Goal: Register for event/course

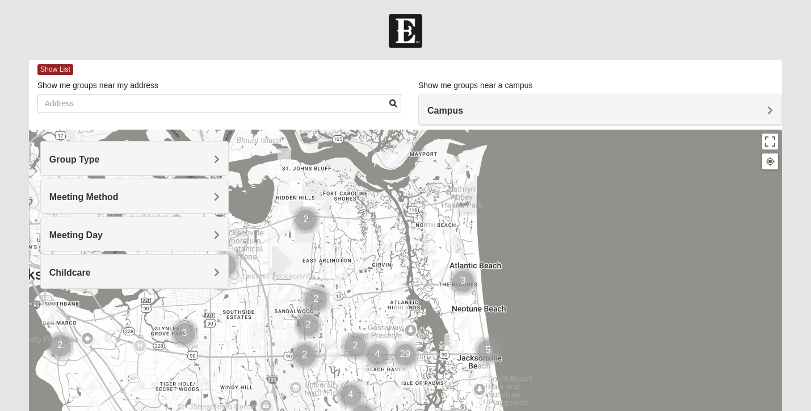
click at [123, 160] on h4 "Group Type" at bounding box center [134, 159] width 170 height 11
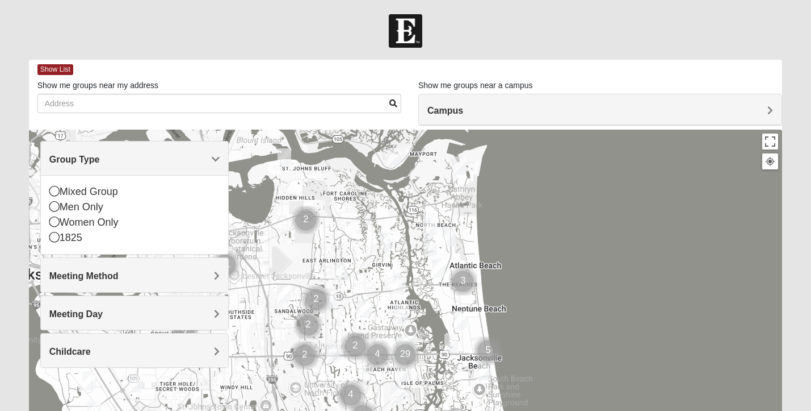
click at [104, 273] on span "Meeting Method" at bounding box center [83, 276] width 69 height 10
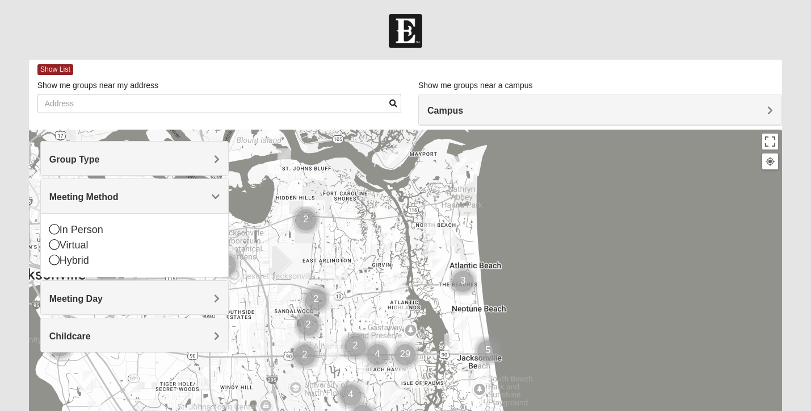
click at [153, 163] on h4 "Group Type" at bounding box center [134, 159] width 170 height 11
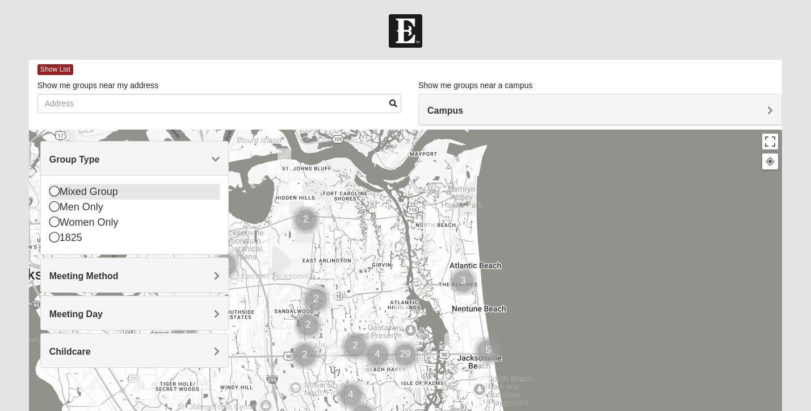
click at [56, 188] on icon at bounding box center [54, 191] width 10 height 10
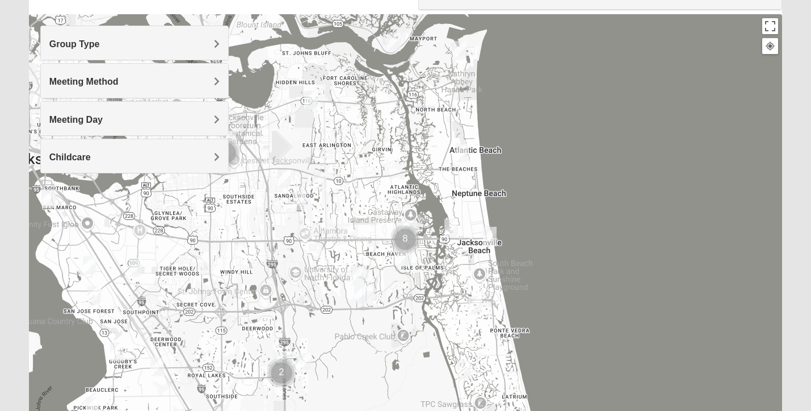
scroll to position [136, 0]
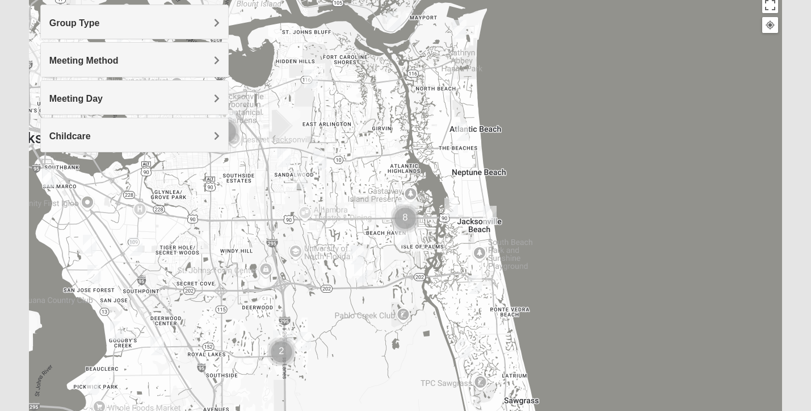
click at [405, 218] on img "Cluster of 8 groups" at bounding box center [405, 218] width 28 height 28
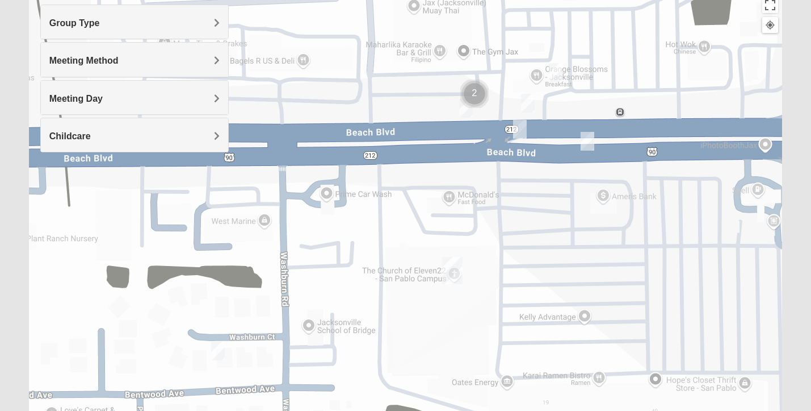
click at [522, 120] on img "On Campus Mixed Salas 32250" at bounding box center [520, 129] width 14 height 19
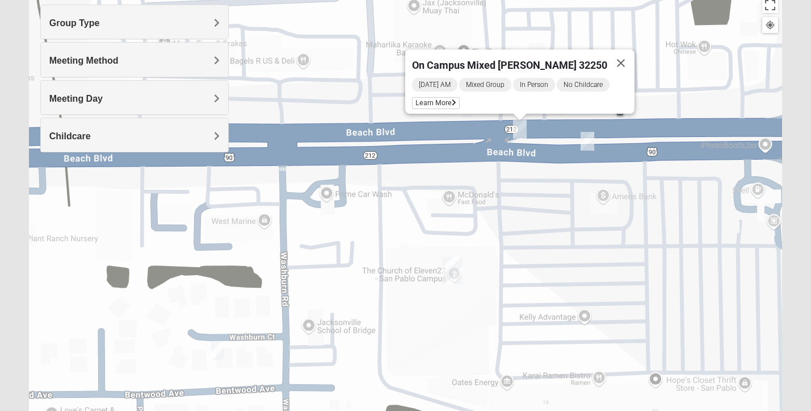
click at [589, 145] on img "Mixed Robles 32250" at bounding box center [588, 141] width 14 height 19
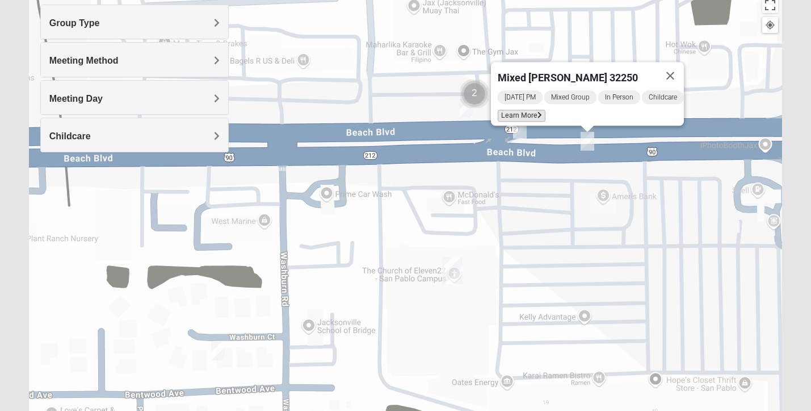
click at [507, 110] on span "Learn More" at bounding box center [522, 116] width 48 height 12
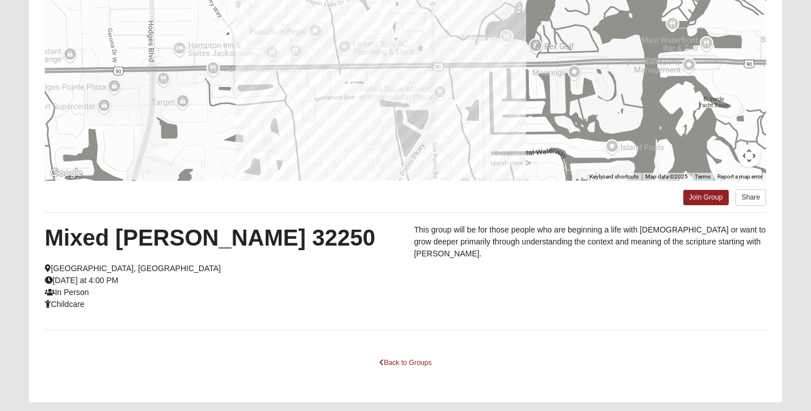
scroll to position [158, 0]
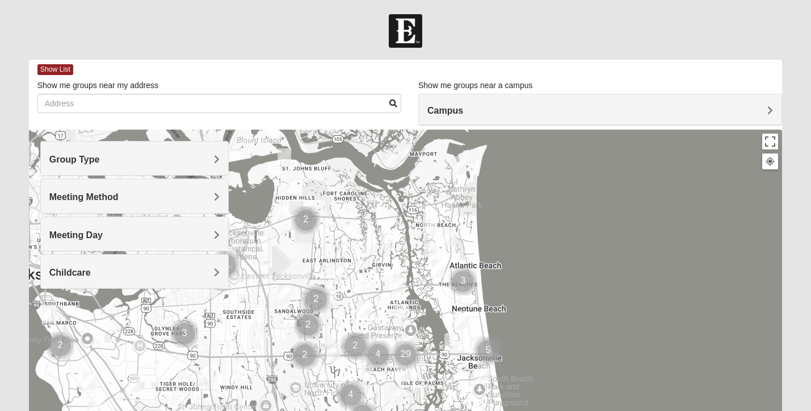
click at [435, 259] on img "Mens Boboc 32233" at bounding box center [439, 267] width 14 height 19
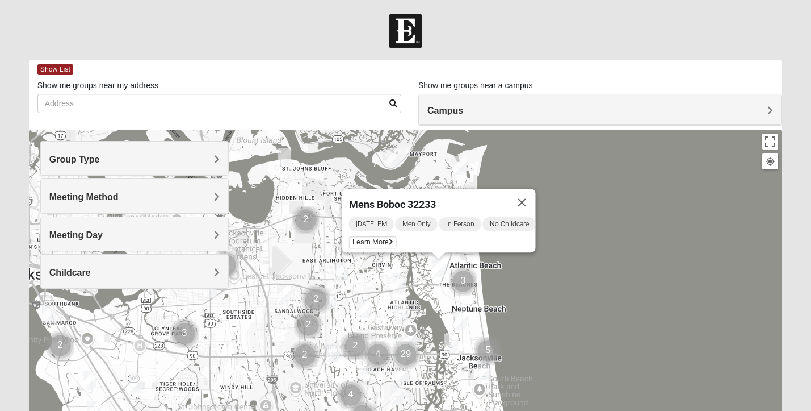
click at [401, 277] on img "1825 Womens Carkhuff 32224" at bounding box center [400, 282] width 14 height 19
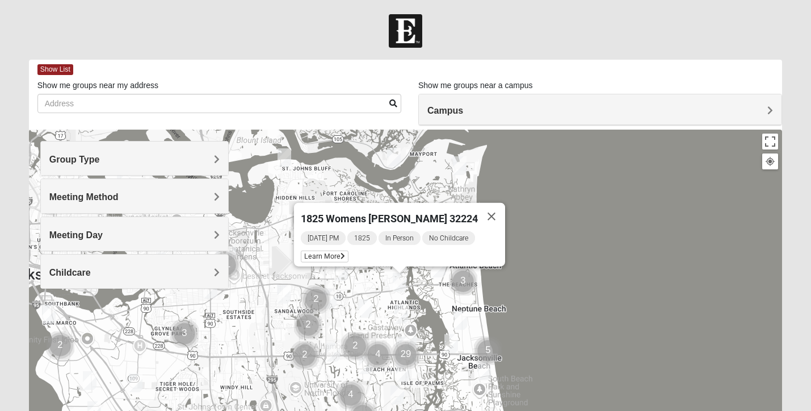
click at [403, 305] on img "1825 Womens Stewart 32224" at bounding box center [402, 313] width 14 height 19
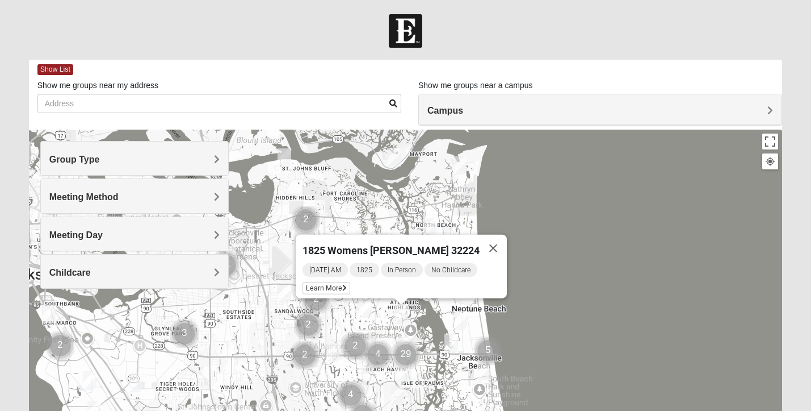
click at [429, 222] on img "1825 Mixed Curry 32233" at bounding box center [430, 227] width 14 height 19
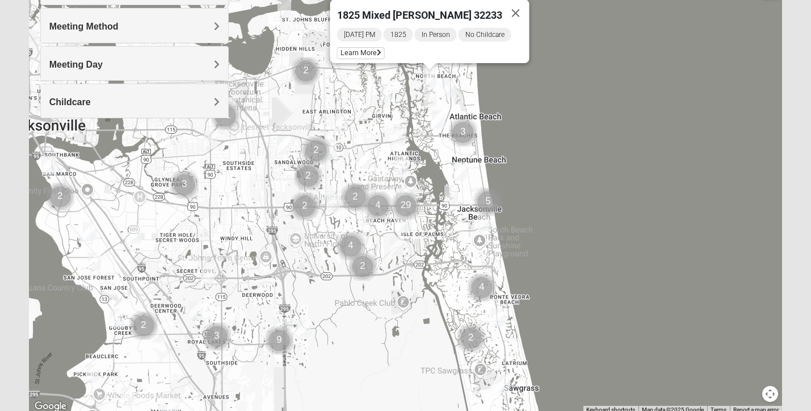
scroll to position [172, 0]
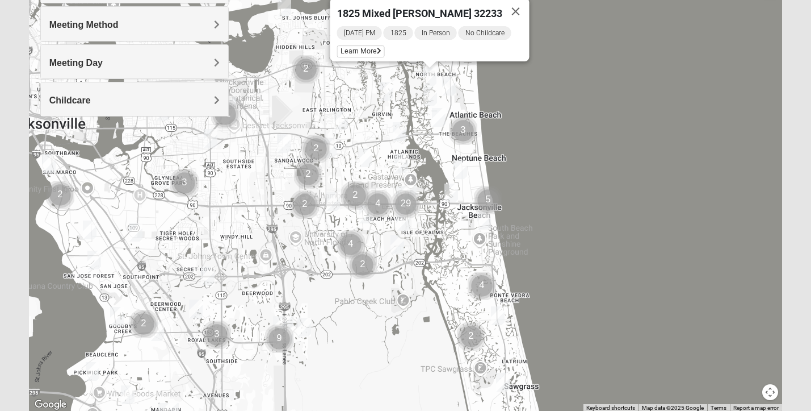
click at [457, 194] on img "Mixed Schneider 32250" at bounding box center [452, 192] width 14 height 19
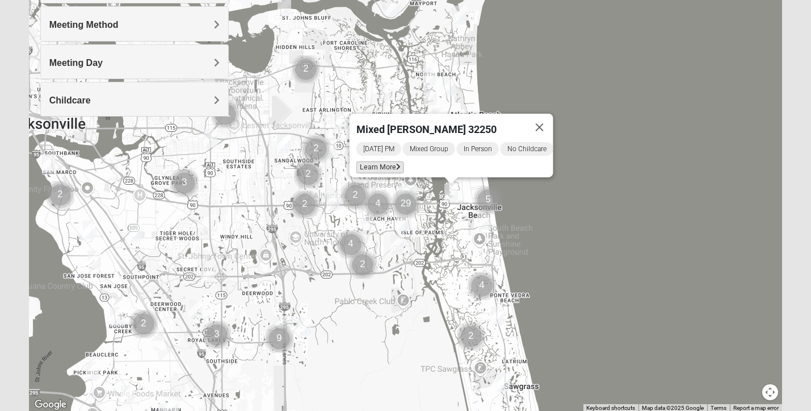
click at [388, 161] on span "Learn More" at bounding box center [381, 167] width 48 height 12
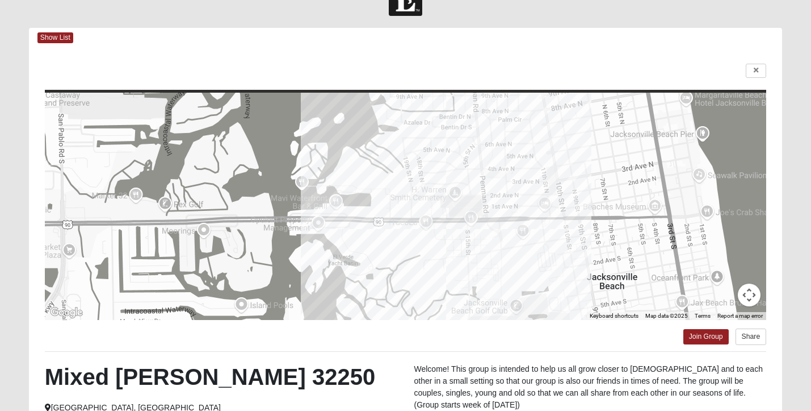
scroll to position [0, 0]
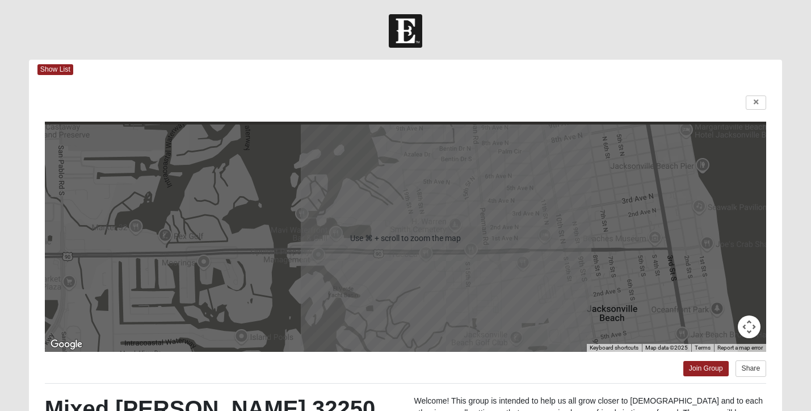
click at [763, 111] on div "← Move left → Move right ↑ Move up ↓ Move down + Zoom in - Zoom out Home Jump l…" at bounding box center [406, 325] width 754 height 493
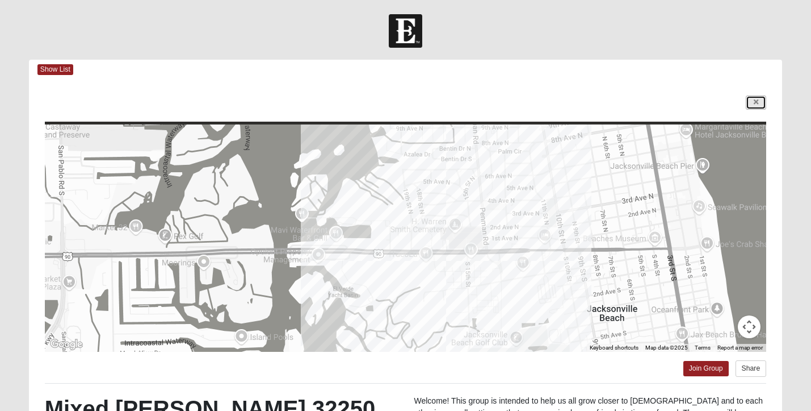
click at [753, 103] on link at bounding box center [756, 102] width 20 height 14
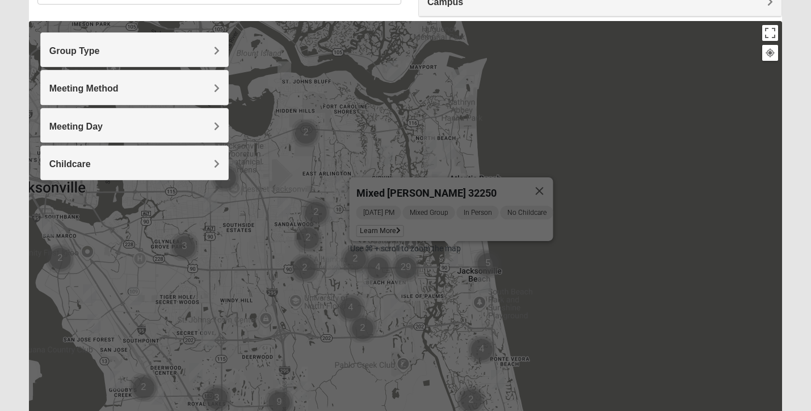
scroll to position [111, 0]
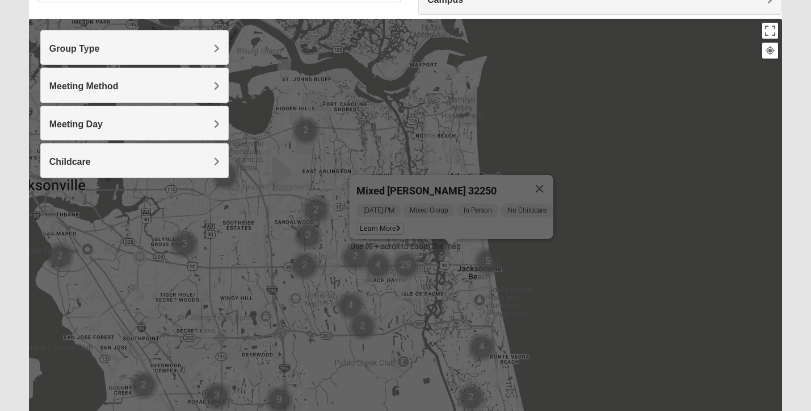
click at [406, 274] on img "Cluster of 29 groups" at bounding box center [406, 265] width 28 height 28
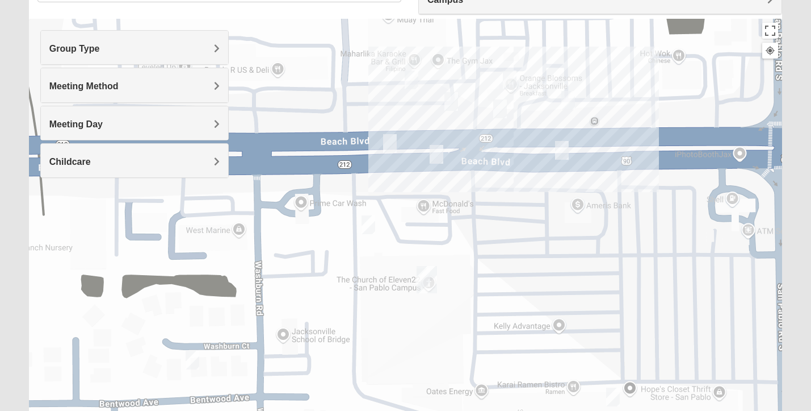
click at [392, 149] on img "On Campus Mixed Smith 32250" at bounding box center [390, 143] width 14 height 19
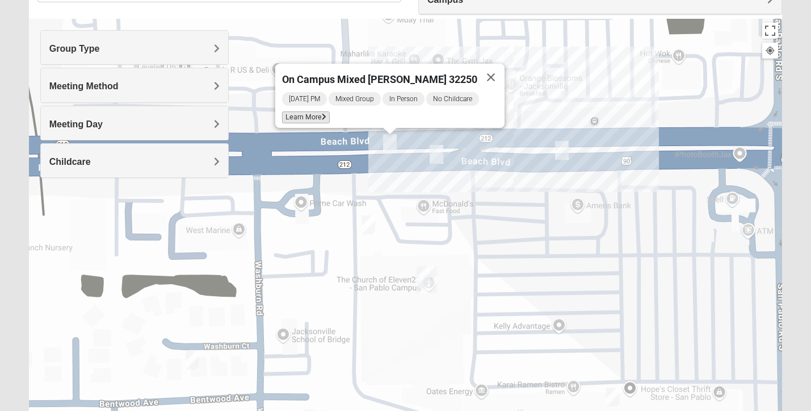
click at [316, 115] on span "Learn More" at bounding box center [306, 117] width 48 height 12
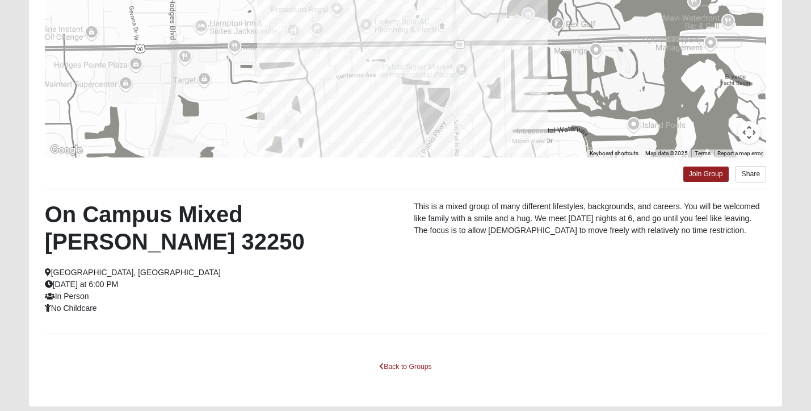
scroll to position [0, 0]
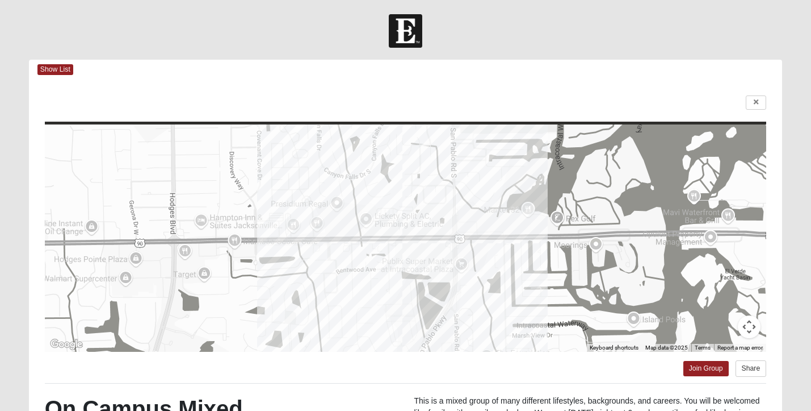
click at [756, 94] on div "← Move left → Move right ↑ Move up ↓ Move down + Zoom in - Zoom out Home Jump l…" at bounding box center [406, 339] width 754 height 520
click at [758, 103] on icon at bounding box center [756, 102] width 5 height 7
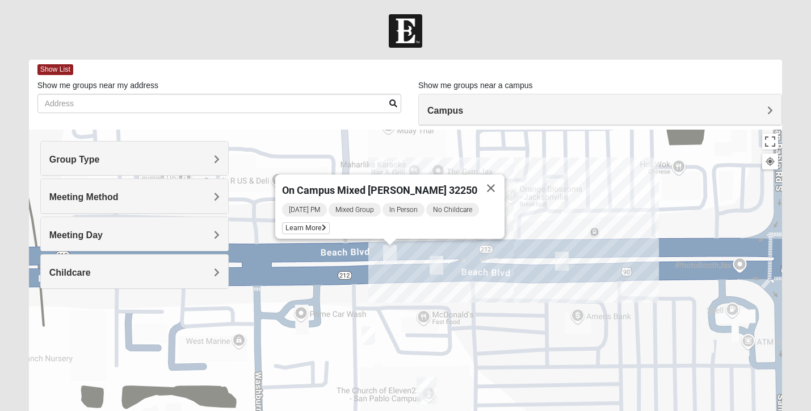
click at [439, 265] on img "On Campus Mens Smith 32250" at bounding box center [437, 265] width 14 height 19
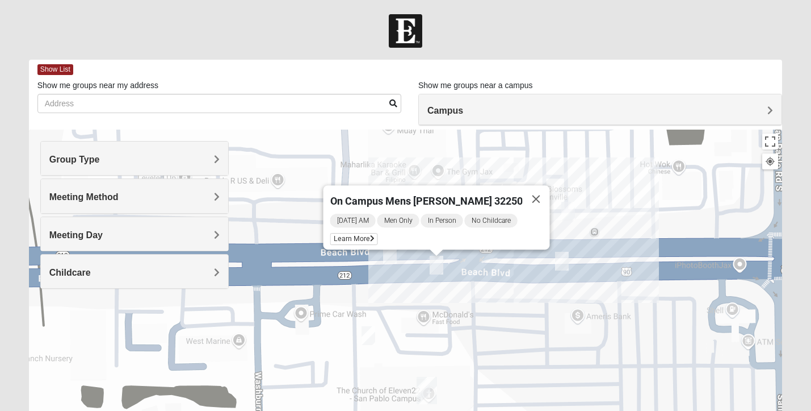
click at [559, 210] on div "On Campus Mens [PERSON_NAME] 32250 [DATE] AM Men Only In Person No Childcare Le…" at bounding box center [406, 356] width 754 height 454
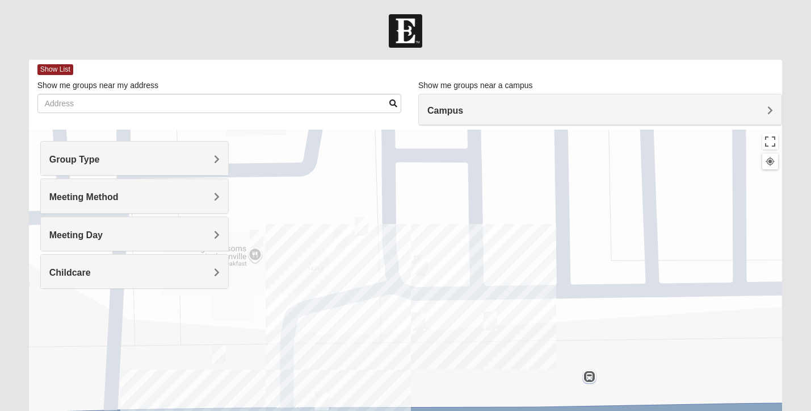
drag, startPoint x: 500, startPoint y: 278, endPoint x: 520, endPoint y: 208, distance: 73.2
click at [520, 208] on div "On Campus Mens [PERSON_NAME] 32250 [DATE] AM Men Only In Person No Childcare Le…" at bounding box center [406, 356] width 754 height 454
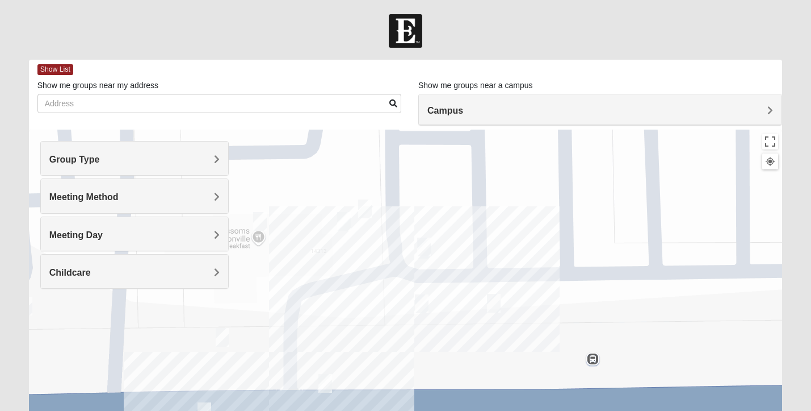
click at [491, 303] on img "On Campus Womens Smith 32250" at bounding box center [494, 303] width 14 height 19
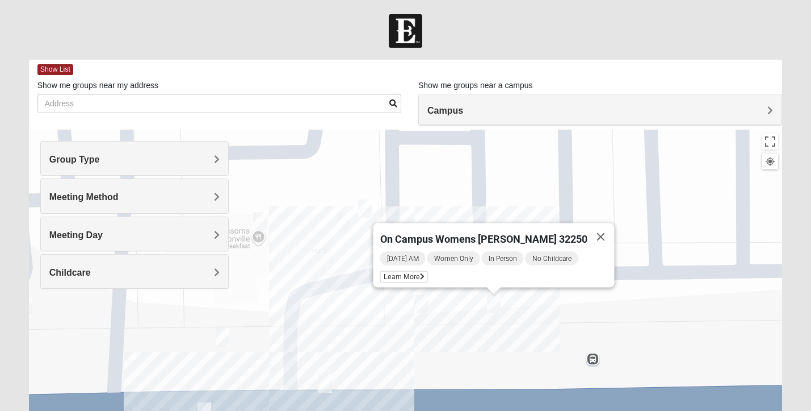
click at [421, 296] on img "On Campus Womens Holt 32250" at bounding box center [422, 303] width 14 height 19
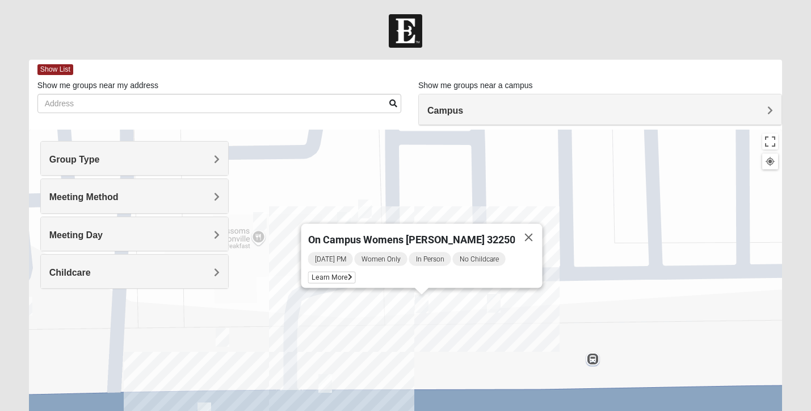
click at [492, 306] on img "On Campus Womens Smith 32250" at bounding box center [494, 303] width 14 height 19
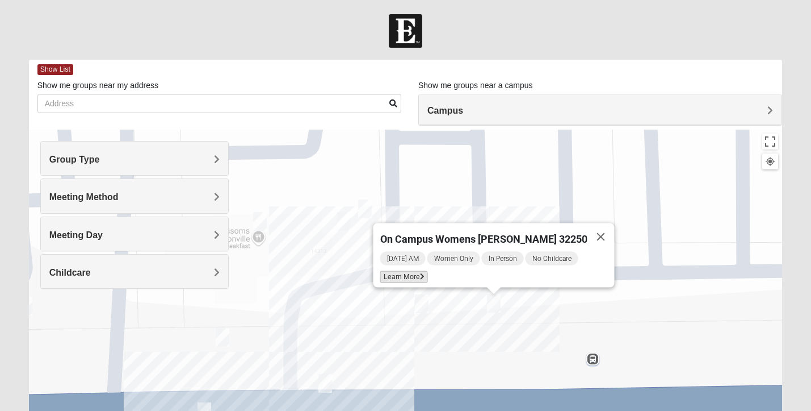
click at [411, 274] on span "Learn More" at bounding box center [404, 277] width 48 height 12
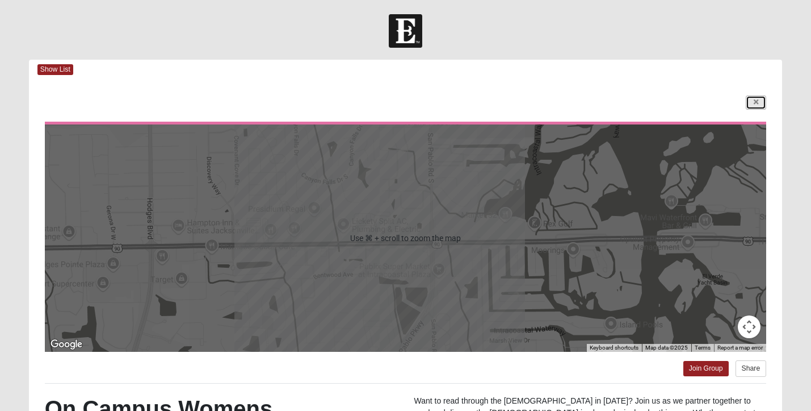
click at [753, 104] on link at bounding box center [756, 102] width 20 height 14
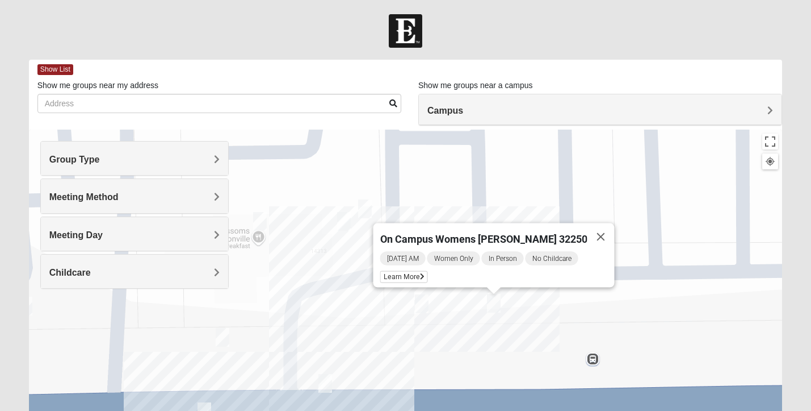
click at [424, 299] on img "On Campus Womens Holt 32250" at bounding box center [422, 303] width 14 height 19
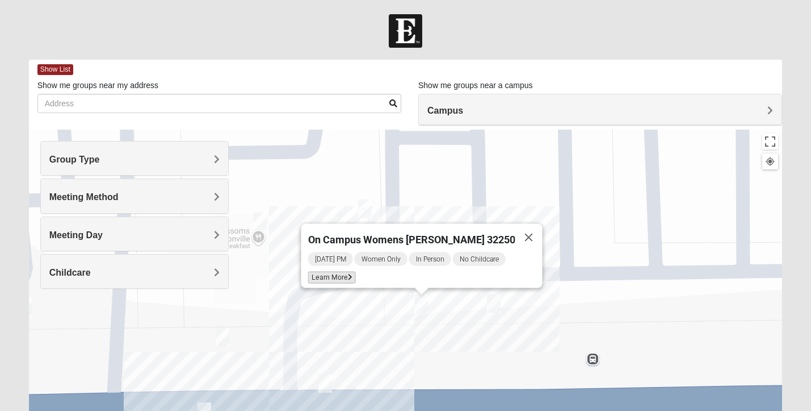
click at [353, 274] on icon at bounding box center [350, 277] width 5 height 7
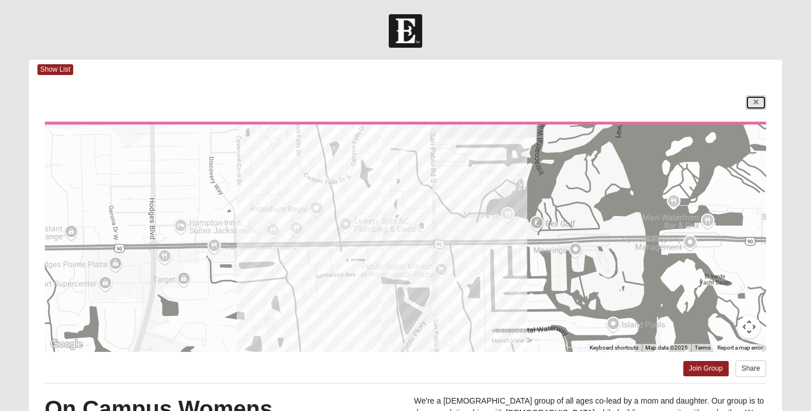
click at [755, 101] on icon at bounding box center [756, 102] width 5 height 7
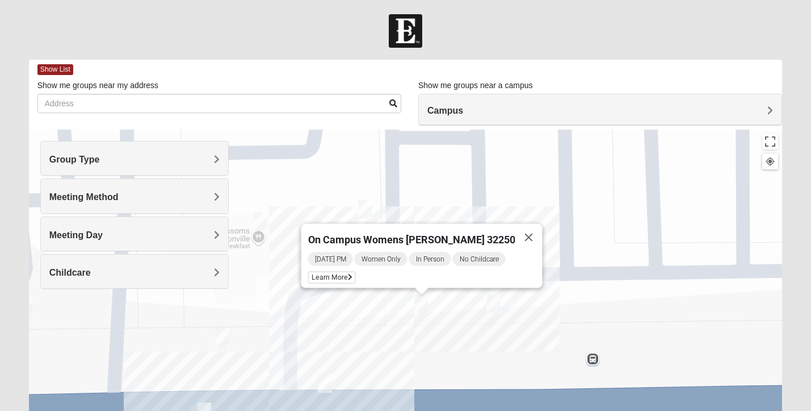
click at [385, 169] on div "On Campus Womens [PERSON_NAME] 32250 [DATE] PM Women Only In Person No Childcar…" at bounding box center [406, 356] width 754 height 454
click at [329, 384] on img "On Campus Mixed Salazar 32250" at bounding box center [326, 383] width 14 height 19
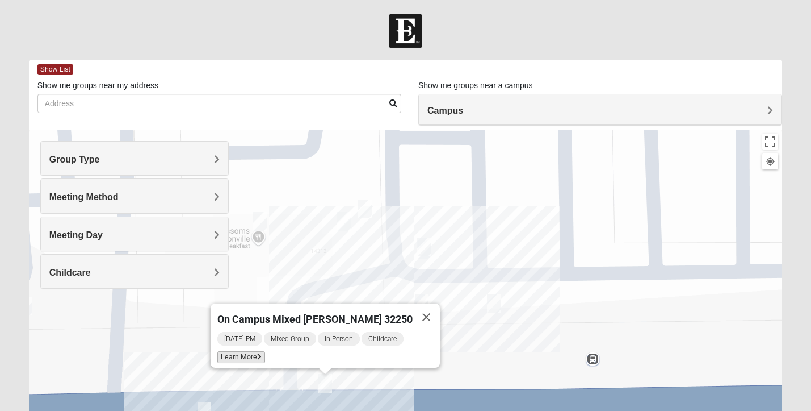
click at [259, 351] on span "Learn More" at bounding box center [241, 357] width 48 height 12
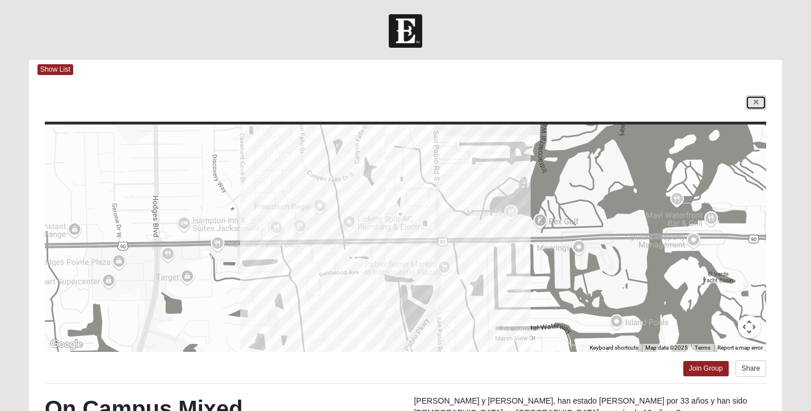
click at [759, 101] on link at bounding box center [756, 102] width 20 height 14
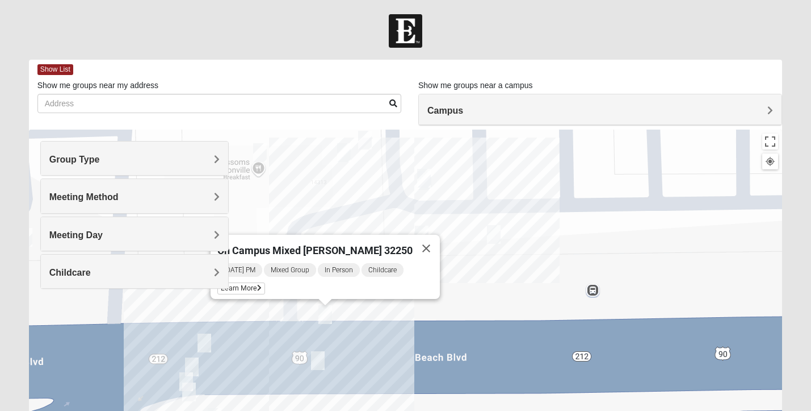
drag, startPoint x: 470, startPoint y: 294, endPoint x: 482, endPoint y: 179, distance: 115.8
click at [476, 193] on div "On Campus Mixed [PERSON_NAME] 32250 [DATE] PM Mixed Group In Person Childcare L…" at bounding box center [406, 356] width 754 height 454
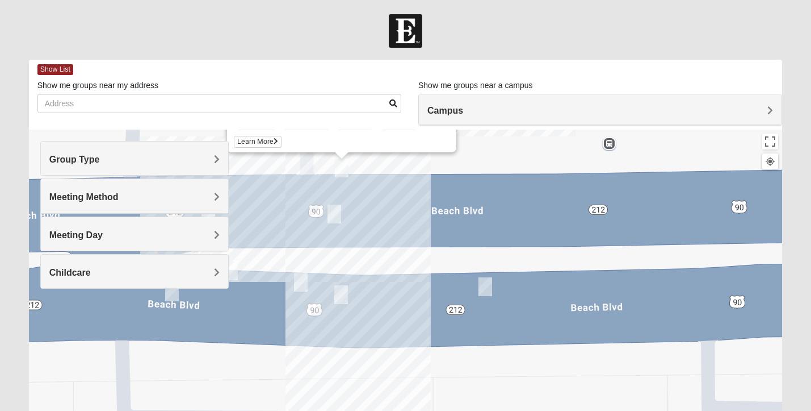
click at [483, 292] on img "Mixed Robles 32250" at bounding box center [486, 286] width 14 height 19
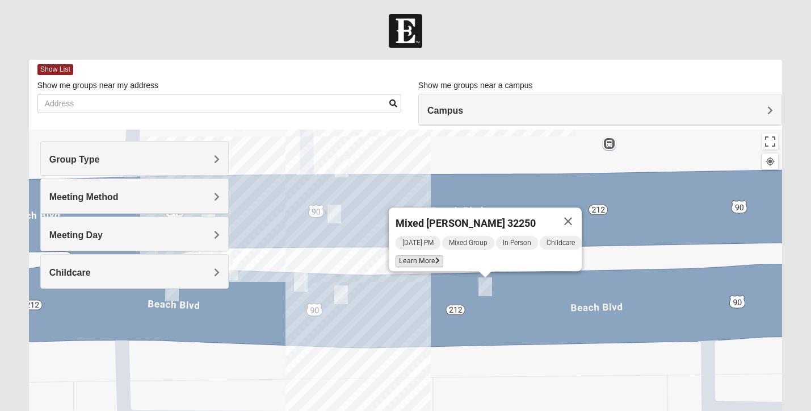
click at [401, 255] on span "Learn More" at bounding box center [420, 261] width 48 height 12
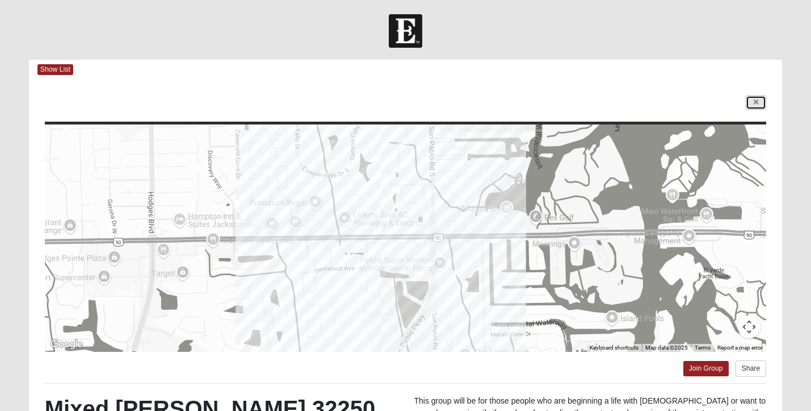
click at [763, 101] on link at bounding box center [756, 102] width 20 height 14
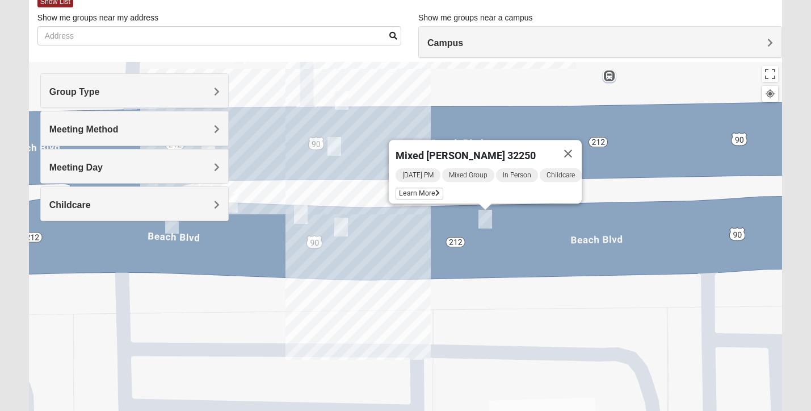
scroll to position [137, 0]
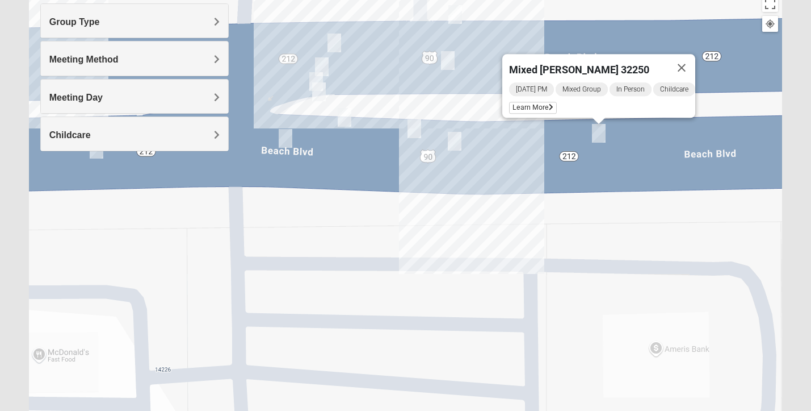
drag, startPoint x: 397, startPoint y: 192, endPoint x: 516, endPoint y: 177, distance: 119.0
click at [516, 177] on div "Mixed [PERSON_NAME] 32250 [DATE] PM Mixed Group In Person Childcare Learn More" at bounding box center [406, 219] width 754 height 454
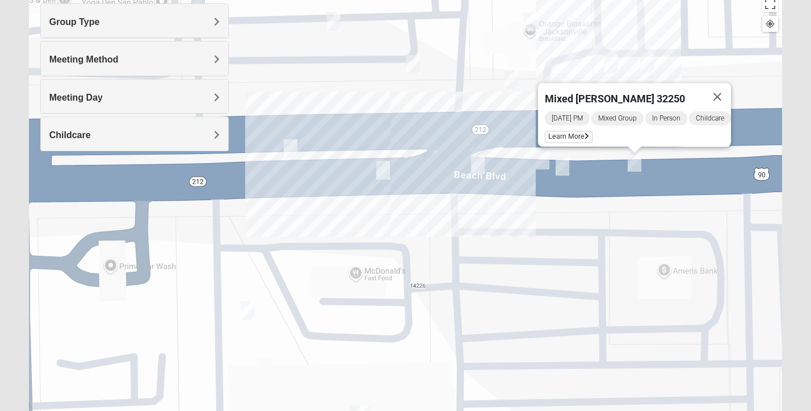
click at [327, 112] on div "Mixed [PERSON_NAME] 32250 [DATE] PM Mixed Group In Person Childcare Learn More" at bounding box center [406, 219] width 754 height 454
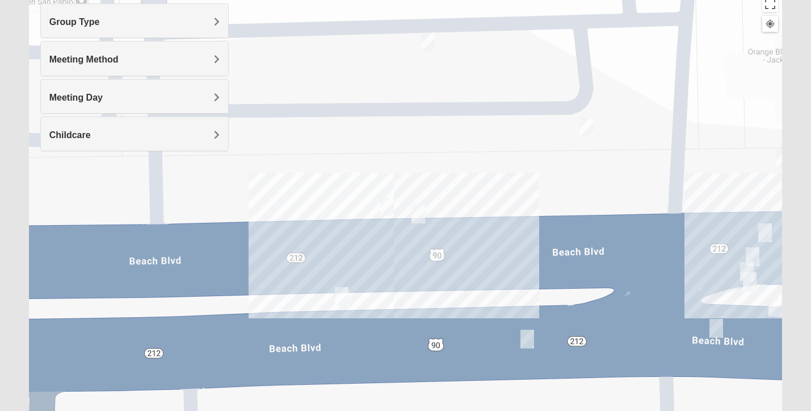
click at [386, 208] on img "On Campus Mixed Barnett 32250" at bounding box center [387, 206] width 14 height 19
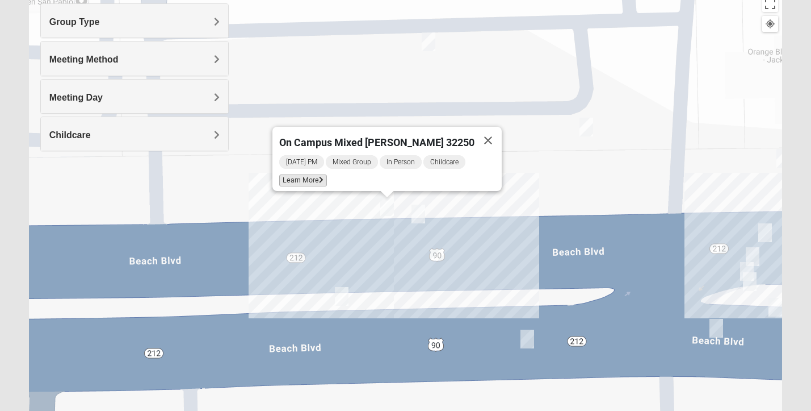
click at [315, 178] on span "Learn More" at bounding box center [303, 180] width 48 height 12
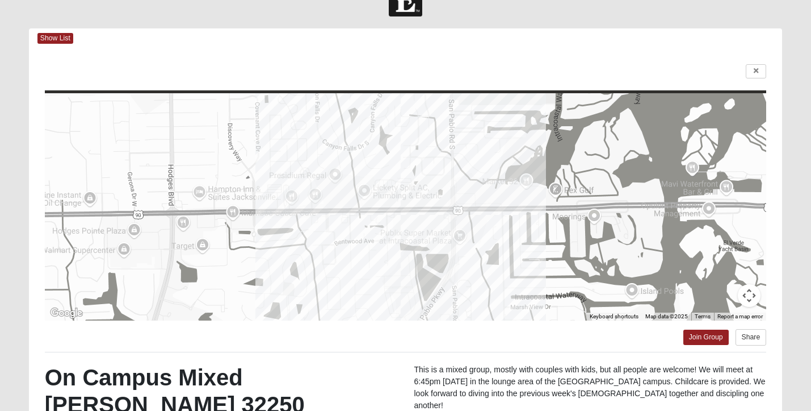
scroll to position [24, 0]
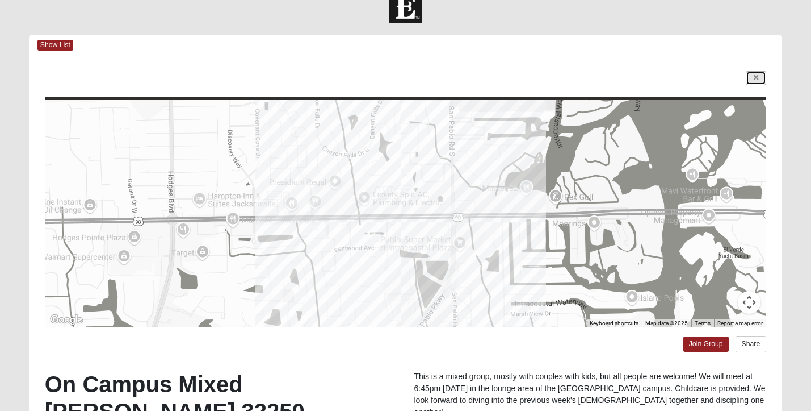
click at [761, 77] on link at bounding box center [756, 78] width 20 height 14
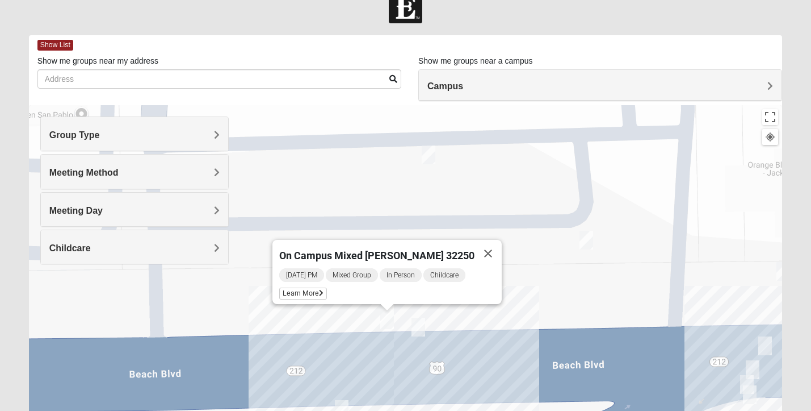
click at [424, 329] on img "On Campus Mixed Salas 32250" at bounding box center [419, 326] width 14 height 19
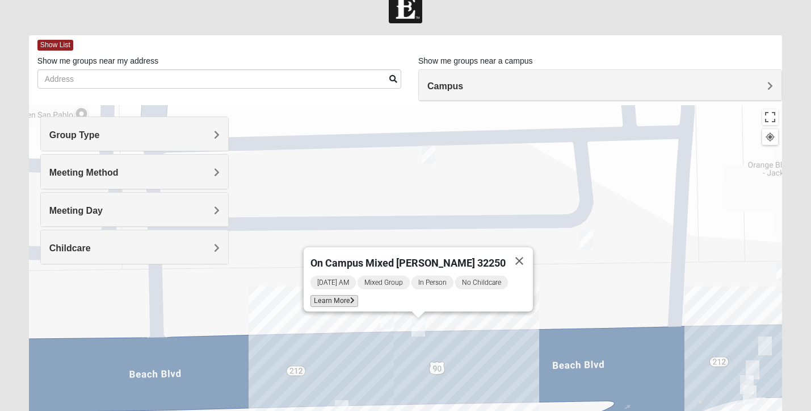
click at [348, 295] on span "Learn More" at bounding box center [335, 301] width 48 height 12
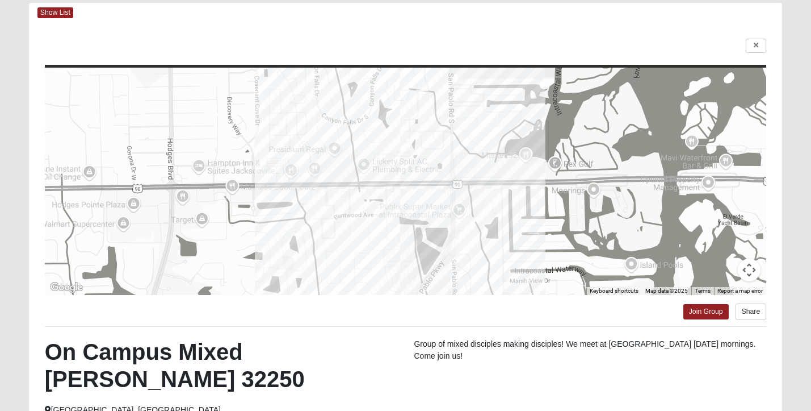
scroll to position [56, 0]
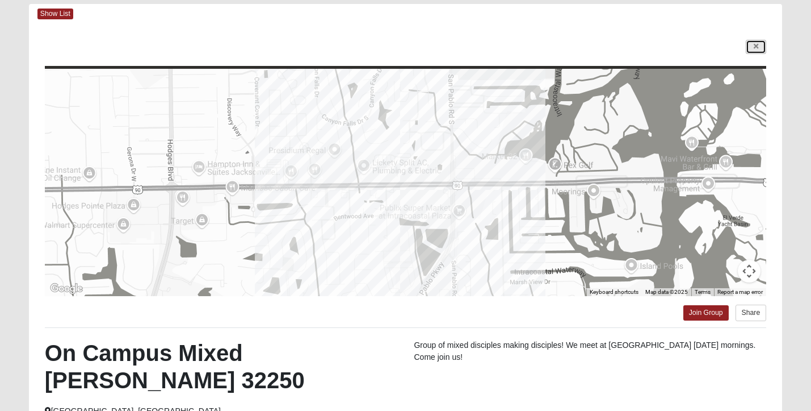
click at [756, 49] on icon at bounding box center [756, 46] width 5 height 7
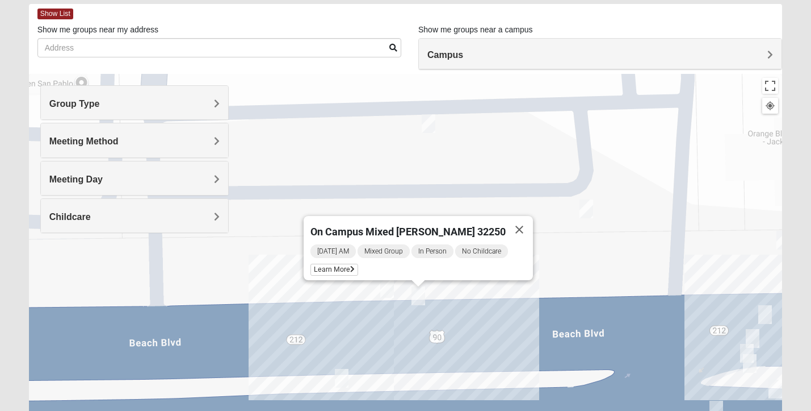
click at [348, 378] on img "On Campus Mixed Smith 32250" at bounding box center [342, 378] width 14 height 19
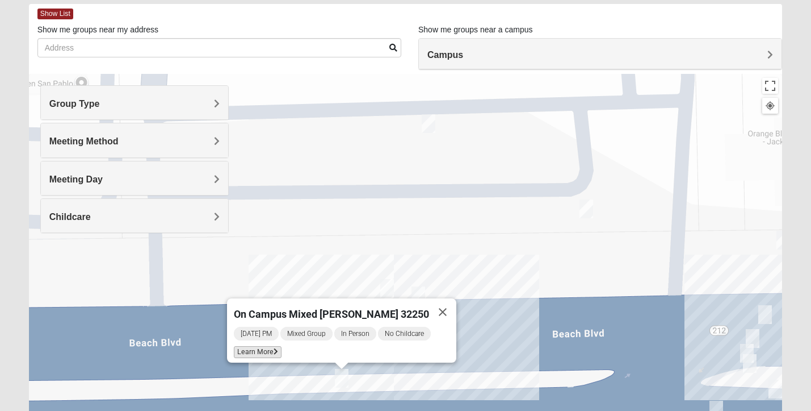
click at [278, 348] on icon at bounding box center [276, 351] width 5 height 7
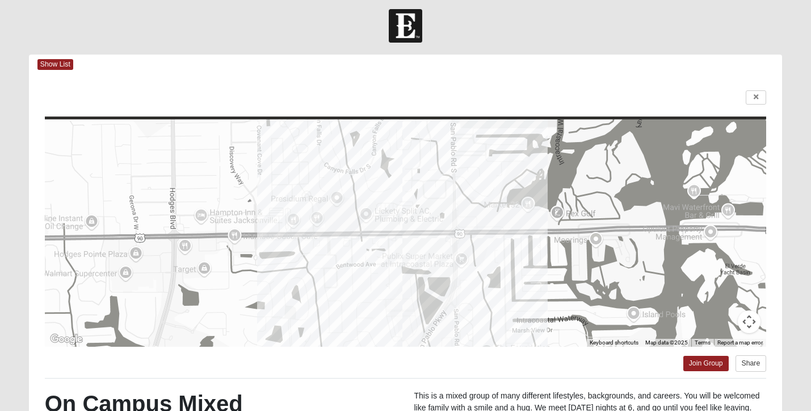
scroll to position [0, 0]
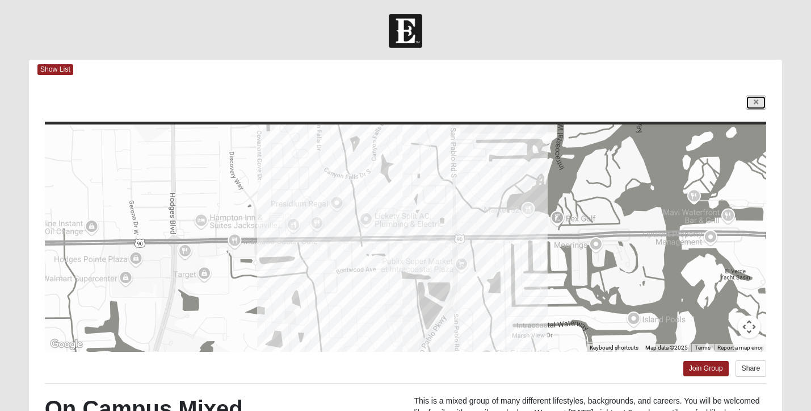
click at [759, 96] on link at bounding box center [756, 102] width 20 height 14
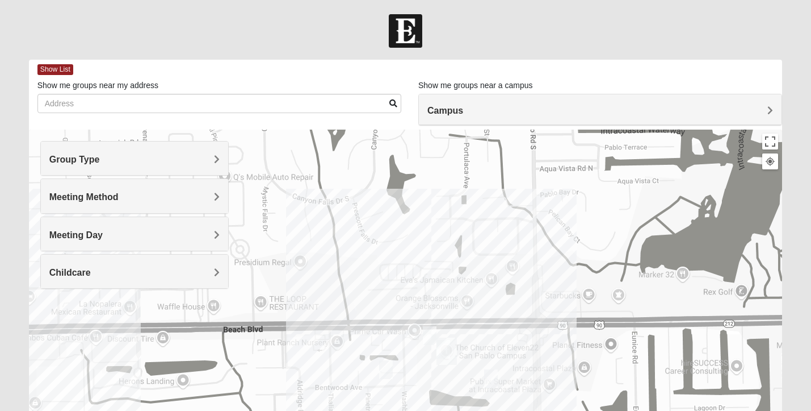
click at [382, 372] on img "Mixed Ollier 32250" at bounding box center [386, 369] width 14 height 19
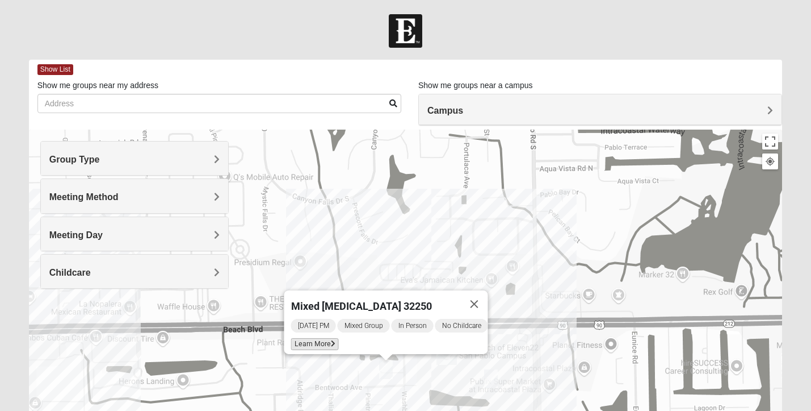
click at [317, 338] on span "Learn More" at bounding box center [315, 344] width 48 height 12
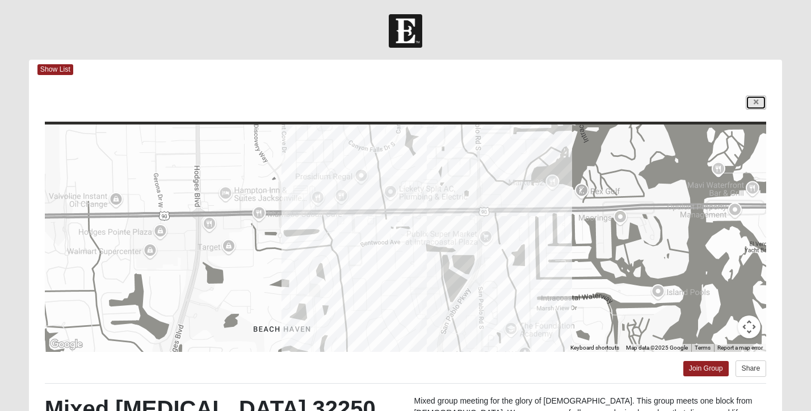
click at [765, 99] on link at bounding box center [756, 102] width 20 height 14
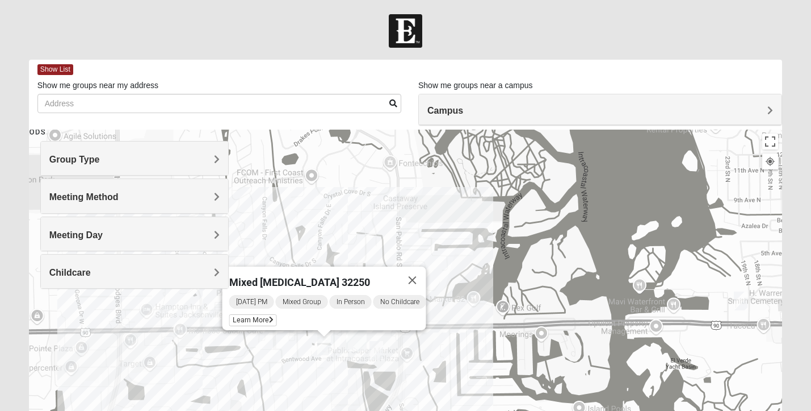
click at [140, 327] on div "Mixed [MEDICAL_DATA] 32250 [DATE] PM Mixed Group In Person No Childcare Learn M…" at bounding box center [406, 356] width 754 height 454
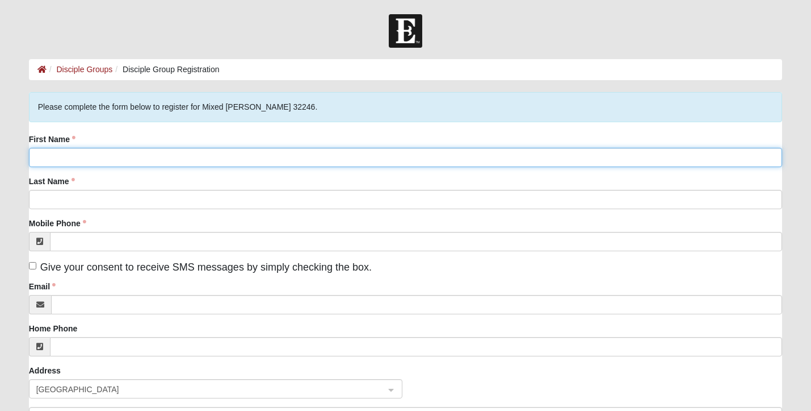
click at [308, 161] on input "First Name" at bounding box center [406, 157] width 754 height 19
type input "Peyton"
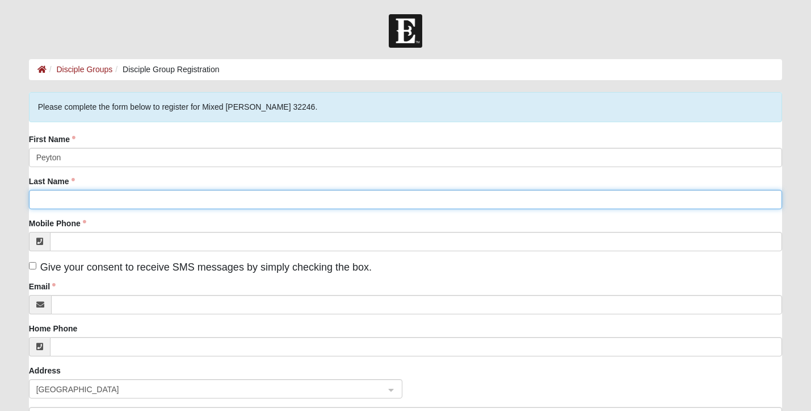
type input "Baisden"
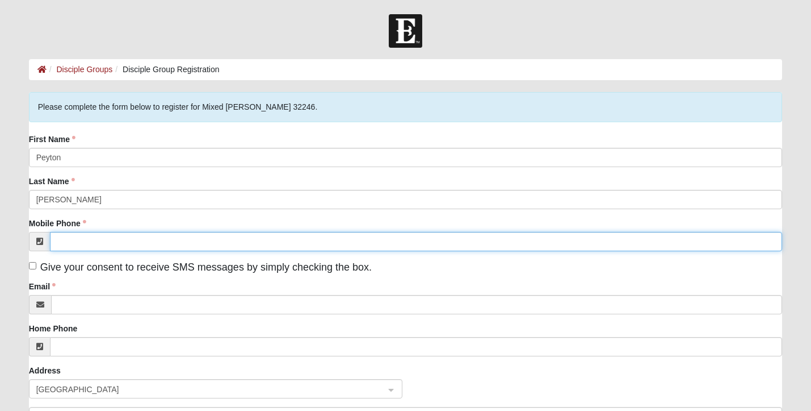
type input "(850) 449-0039"
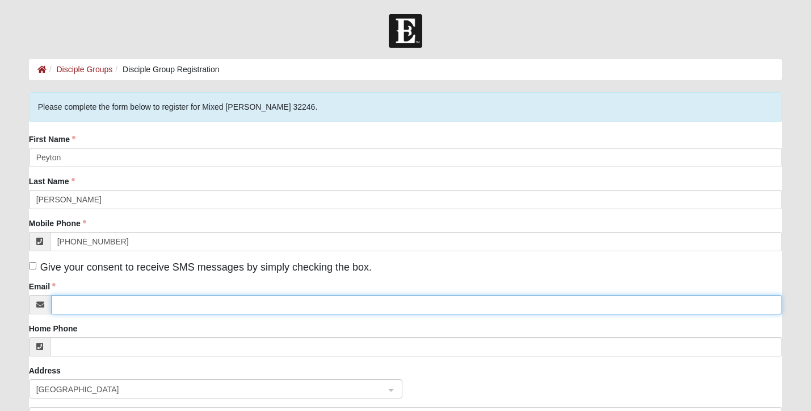
type input "peytonbbaisden@gmail.com"
type input "2745 Leon Road"
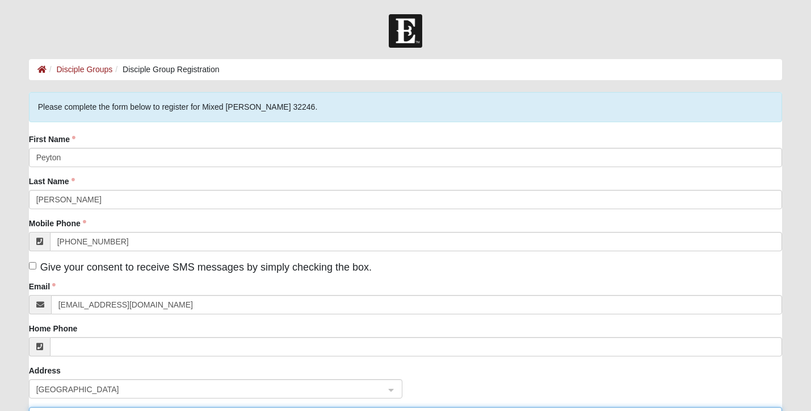
type input "Jacksonville"
type input "32246"
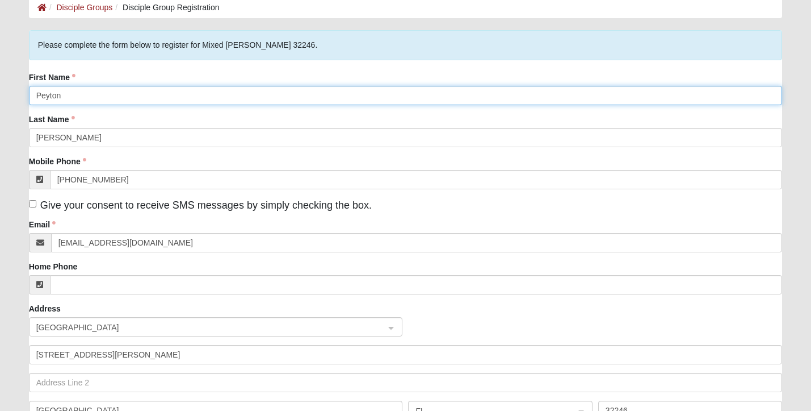
scroll to position [73, 0]
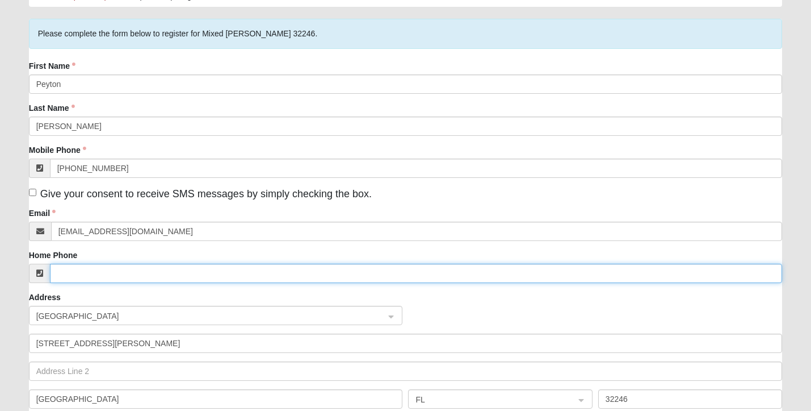
click at [164, 268] on input "Home Phone" at bounding box center [416, 272] width 733 height 19
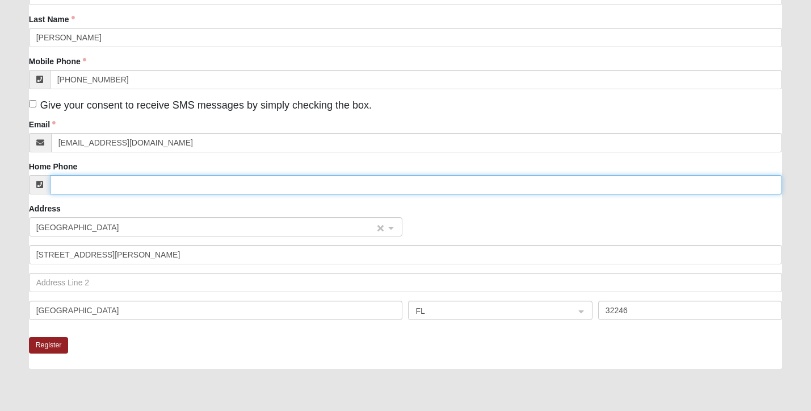
scroll to position [194, 0]
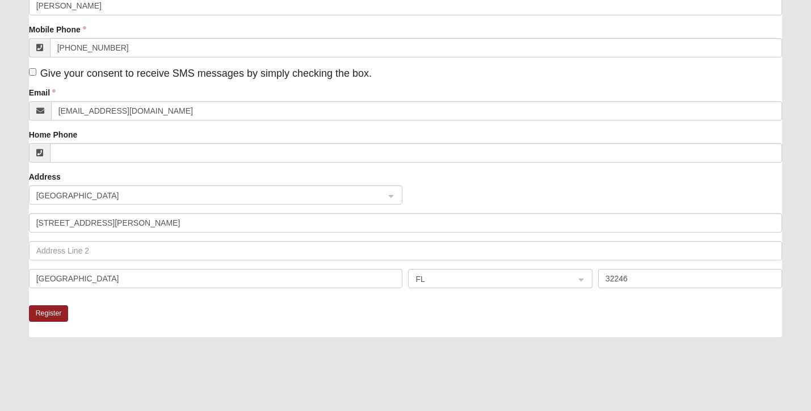
click at [346, 315] on div "Register" at bounding box center [406, 321] width 754 height 32
click at [55, 317] on button "Register" at bounding box center [49, 313] width 40 height 16
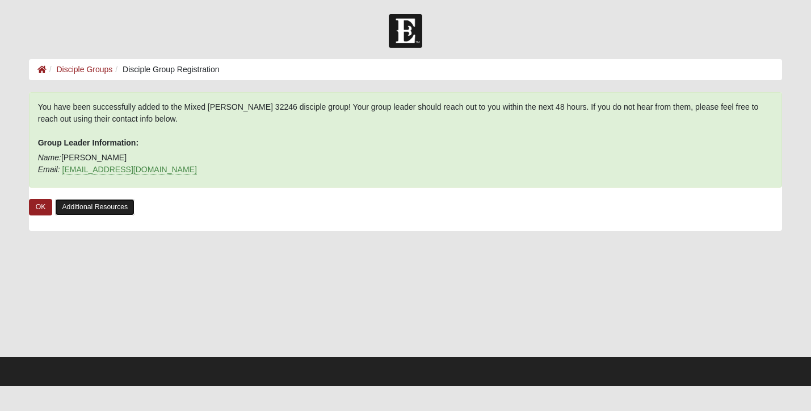
click at [94, 206] on link "Additional Resources" at bounding box center [94, 207] width 79 height 16
